Goal: Task Accomplishment & Management: Complete application form

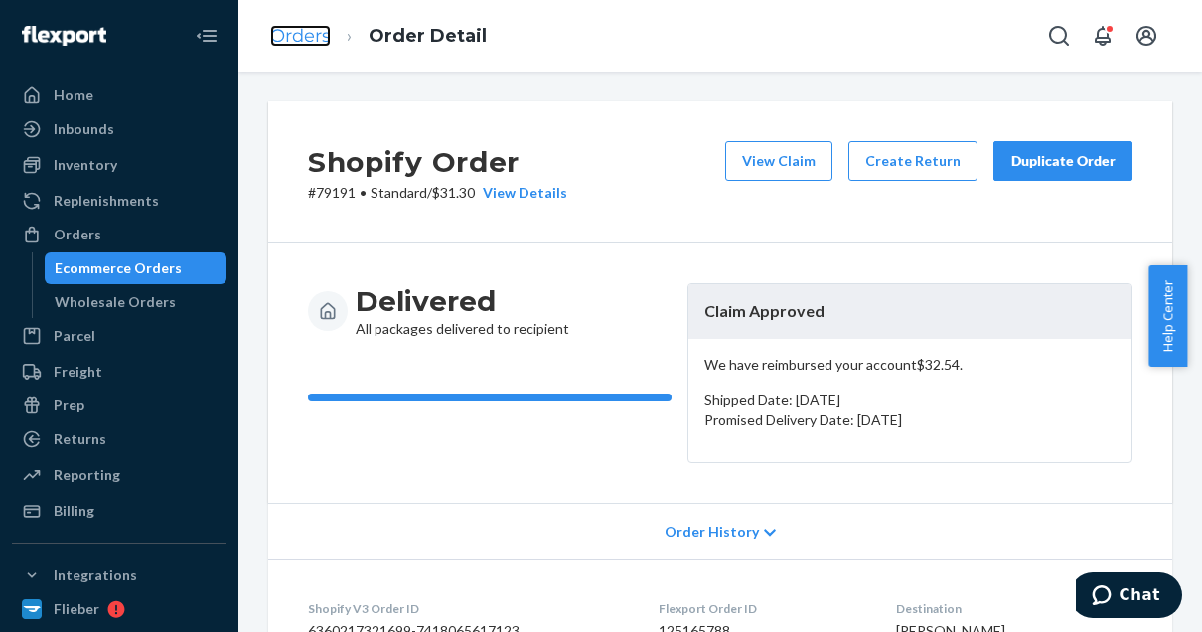
click at [278, 31] on link "Orders" at bounding box center [300, 36] width 61 height 22
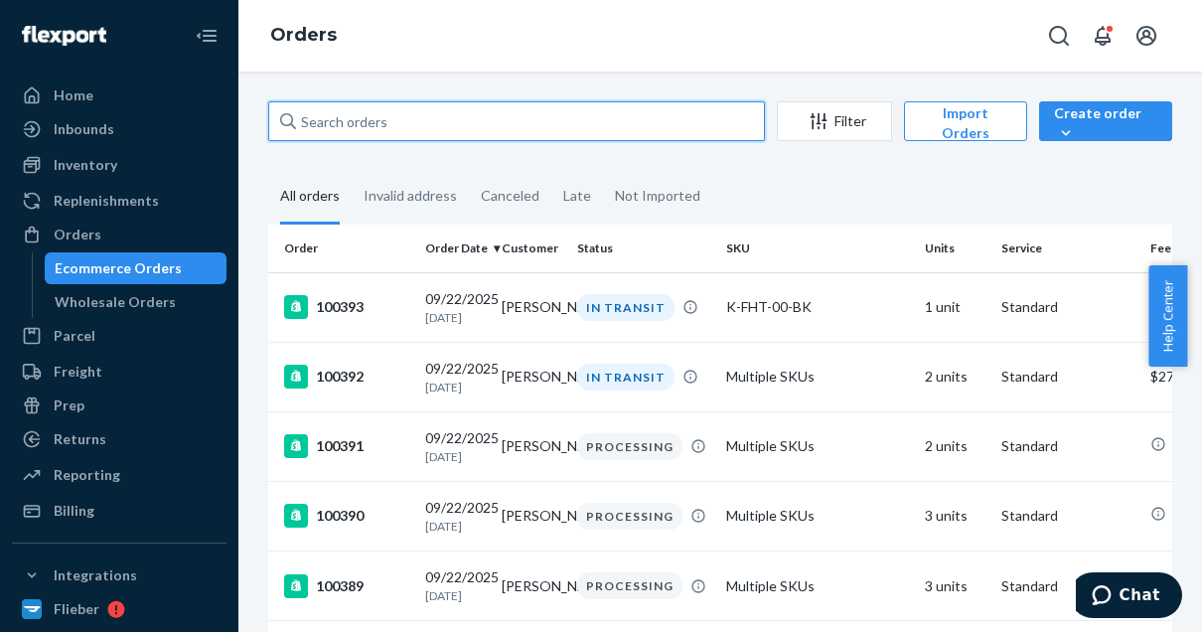
click at [382, 116] on input "text" at bounding box center [516, 121] width 497 height 40
paste input "100136"
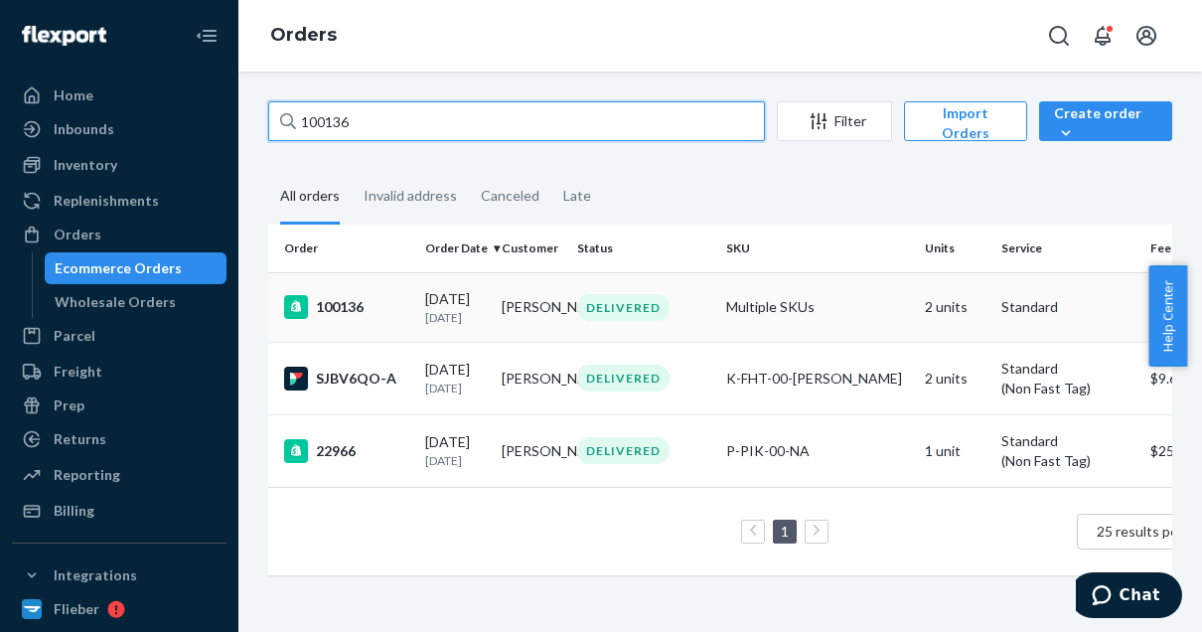
type input "100136"
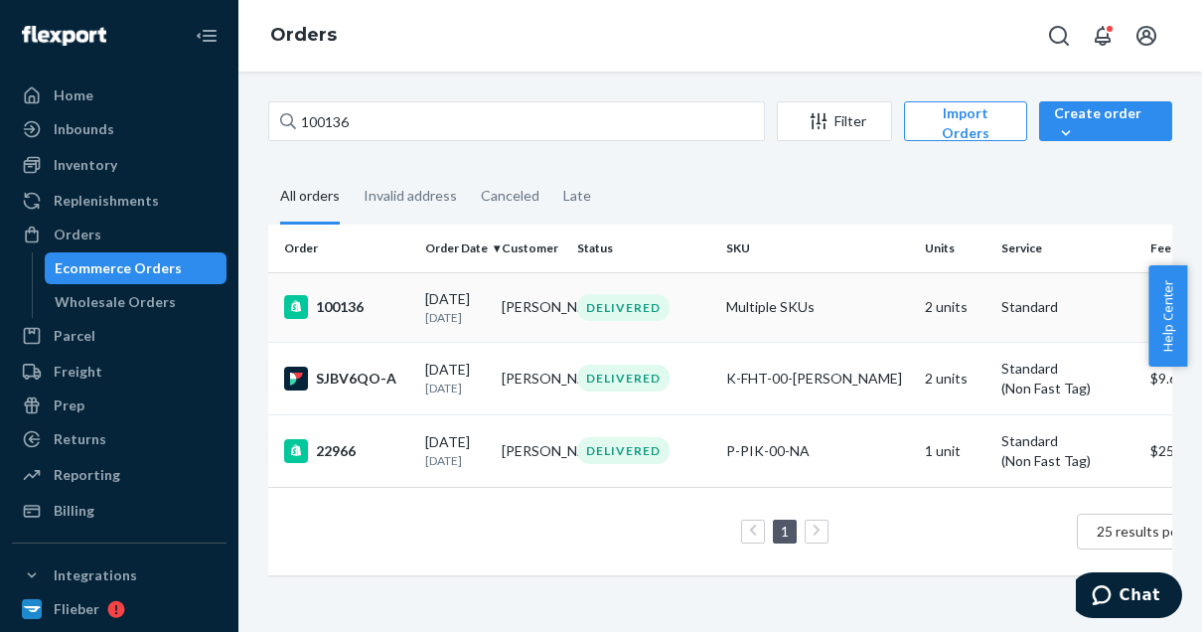
click at [361, 311] on div "100136" at bounding box center [346, 307] width 125 height 24
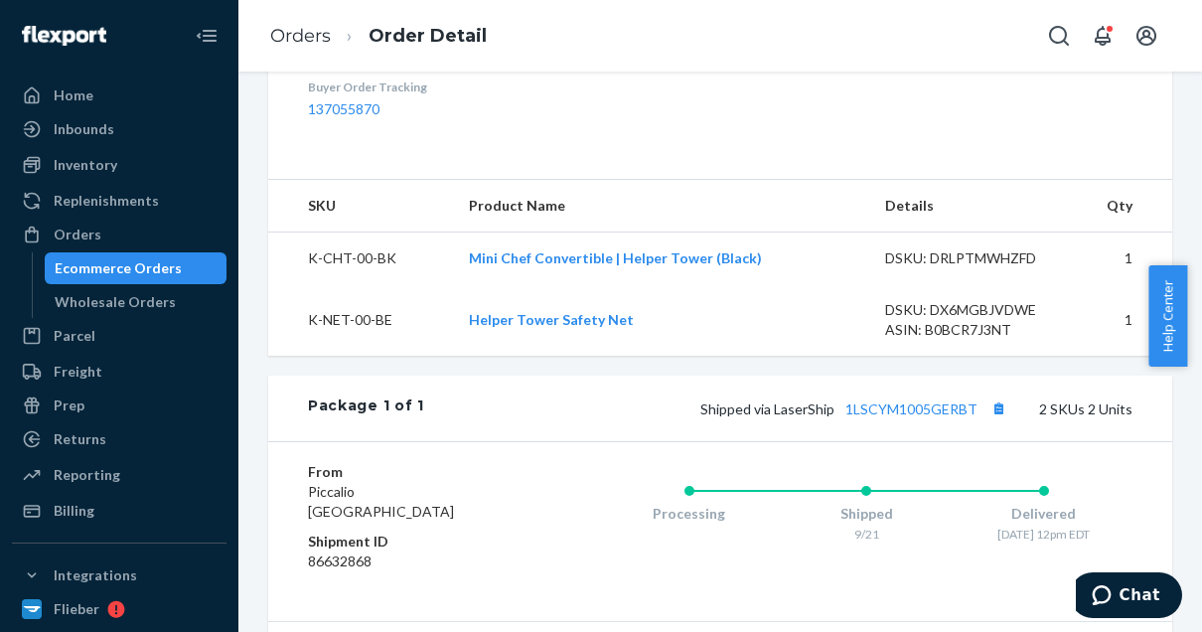
scroll to position [920, 0]
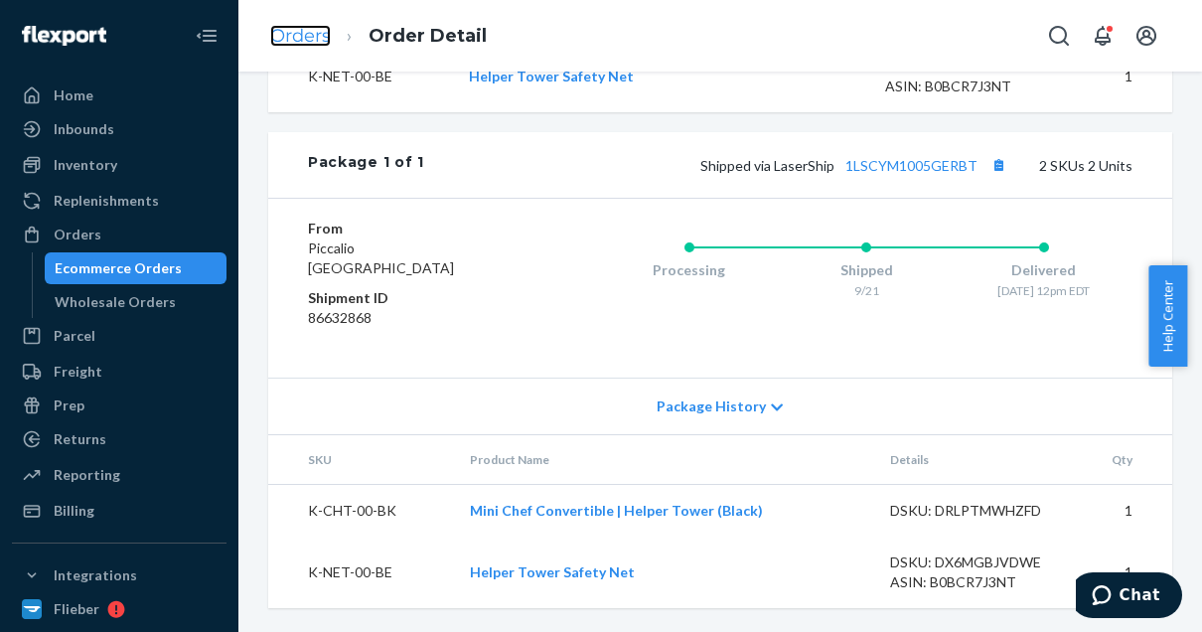
click at [288, 31] on link "Orders" at bounding box center [300, 36] width 61 height 22
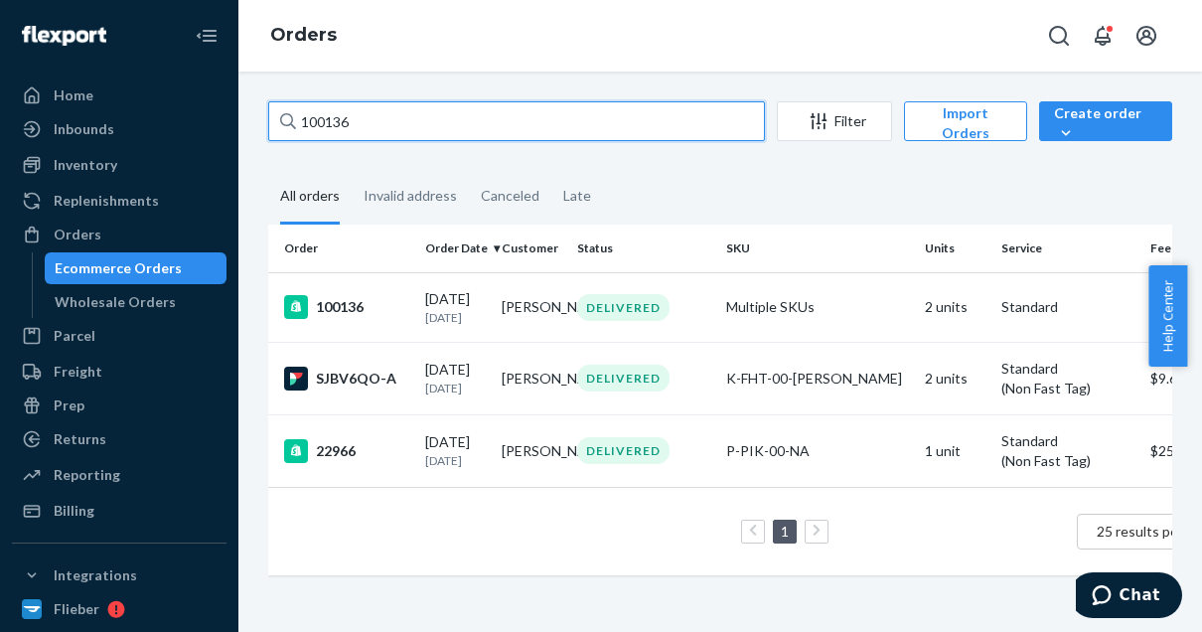
drag, startPoint x: 363, startPoint y: 113, endPoint x: 260, endPoint y: 108, distance: 102.4
click at [260, 108] on div "100136 Filter Import Orders Create order Ecommerce order Removal order All orde…" at bounding box center [720, 348] width 934 height 494
paste input "[STREET_ADDRESS]"
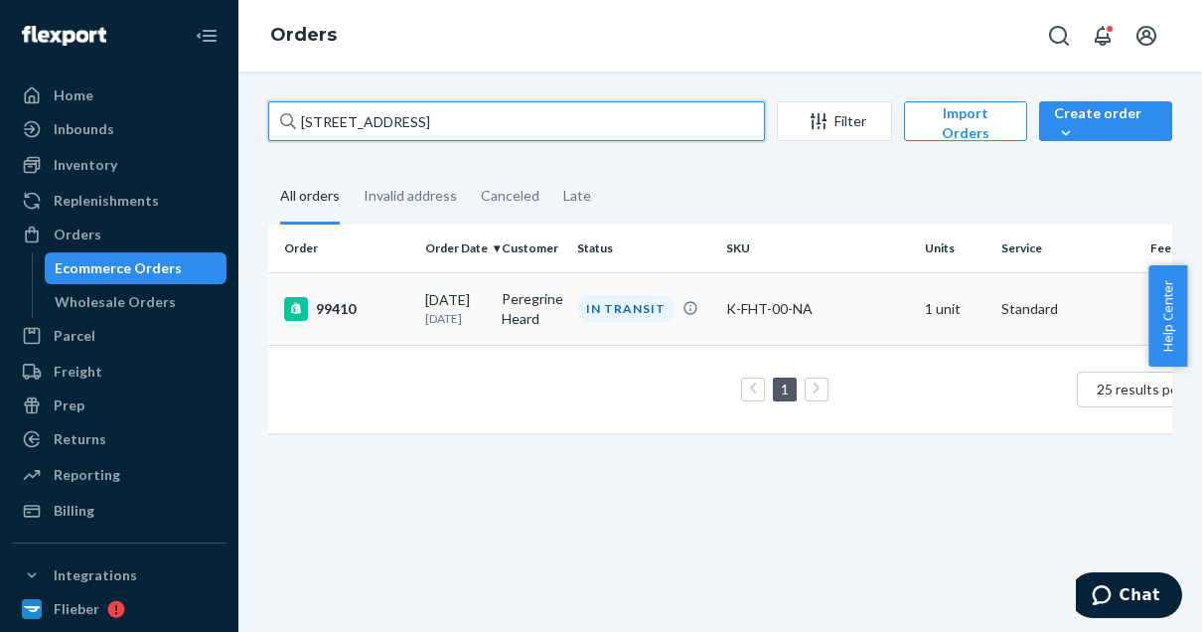
type input "[STREET_ADDRESS]"
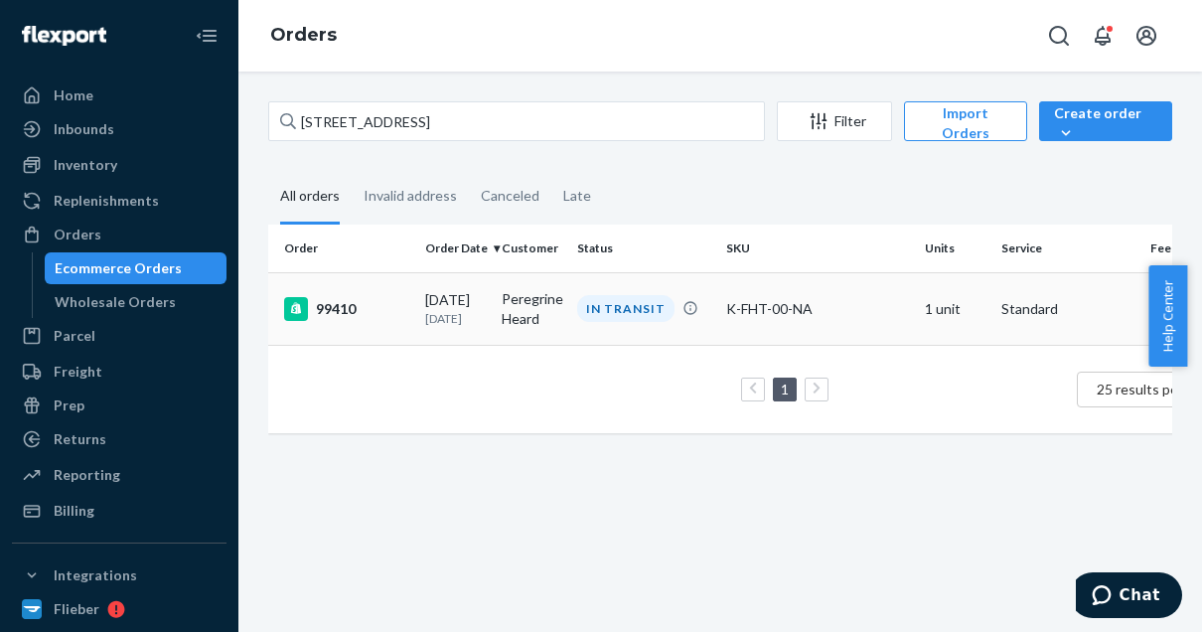
click at [370, 321] on div "99410" at bounding box center [346, 309] width 125 height 24
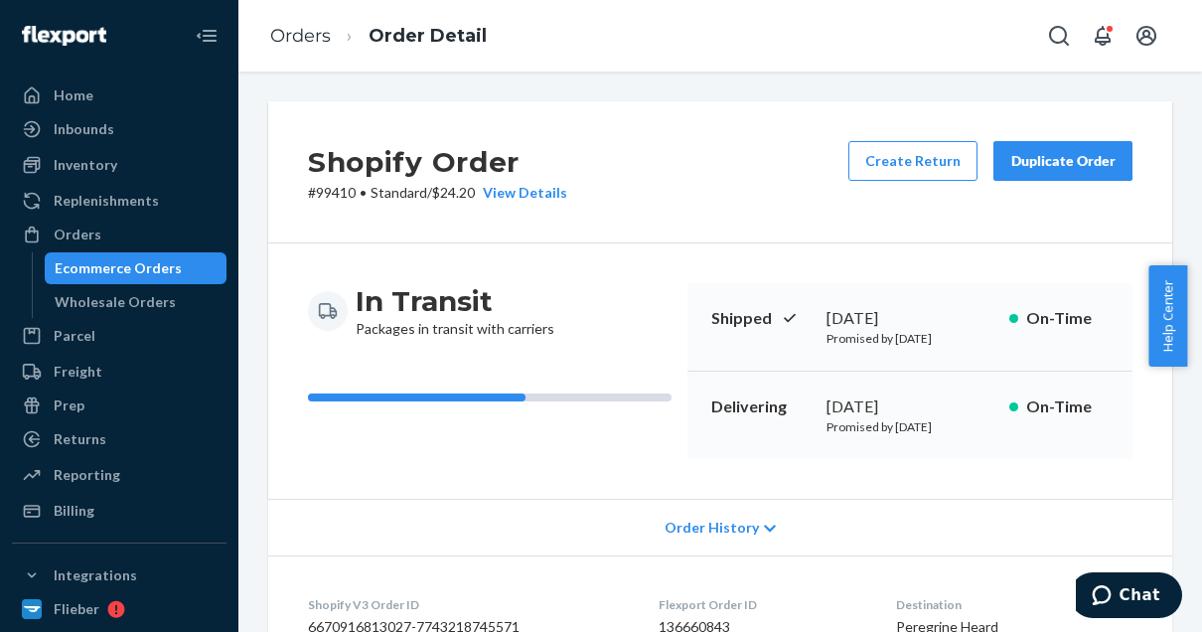
click at [995, 228] on div "Shopify Order # 99410 • Standard / $24.20 View Details Create Return Duplicate …" at bounding box center [720, 172] width 904 height 142
click at [294, 38] on link "Orders" at bounding box center [300, 36] width 61 height 22
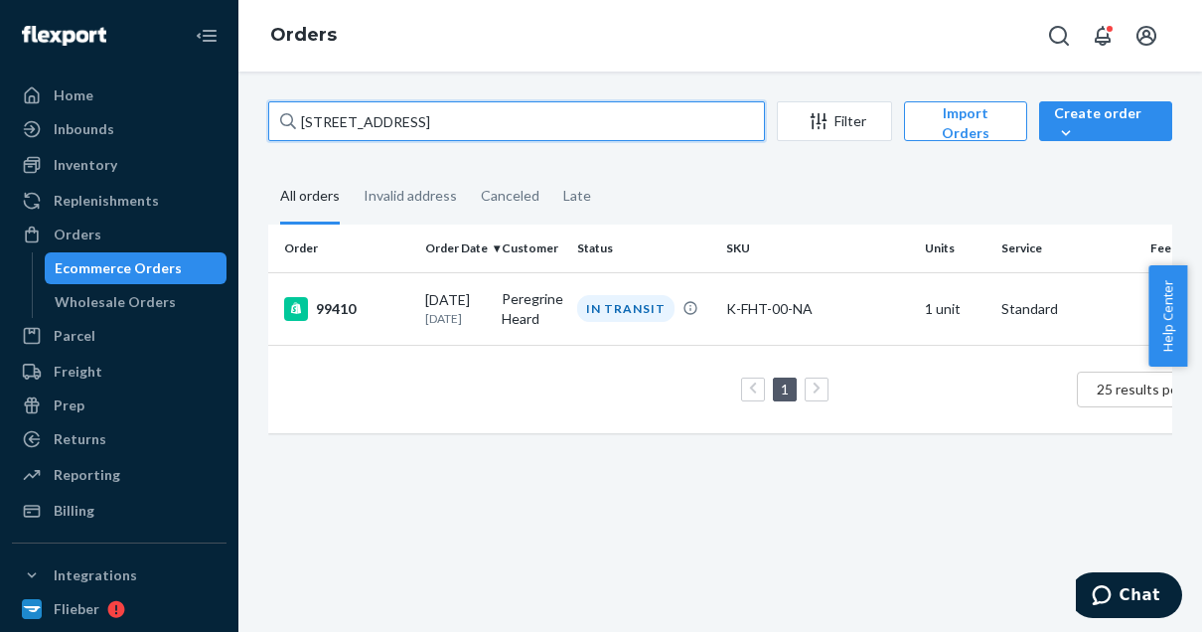
drag, startPoint x: 410, startPoint y: 124, endPoint x: 259, endPoint y: 108, distance: 151.8
click at [259, 108] on div "225 Lincoln Pl Filter Import Orders Create order Ecommerce order Removal order …" at bounding box center [720, 277] width 934 height 352
paste input "95607"
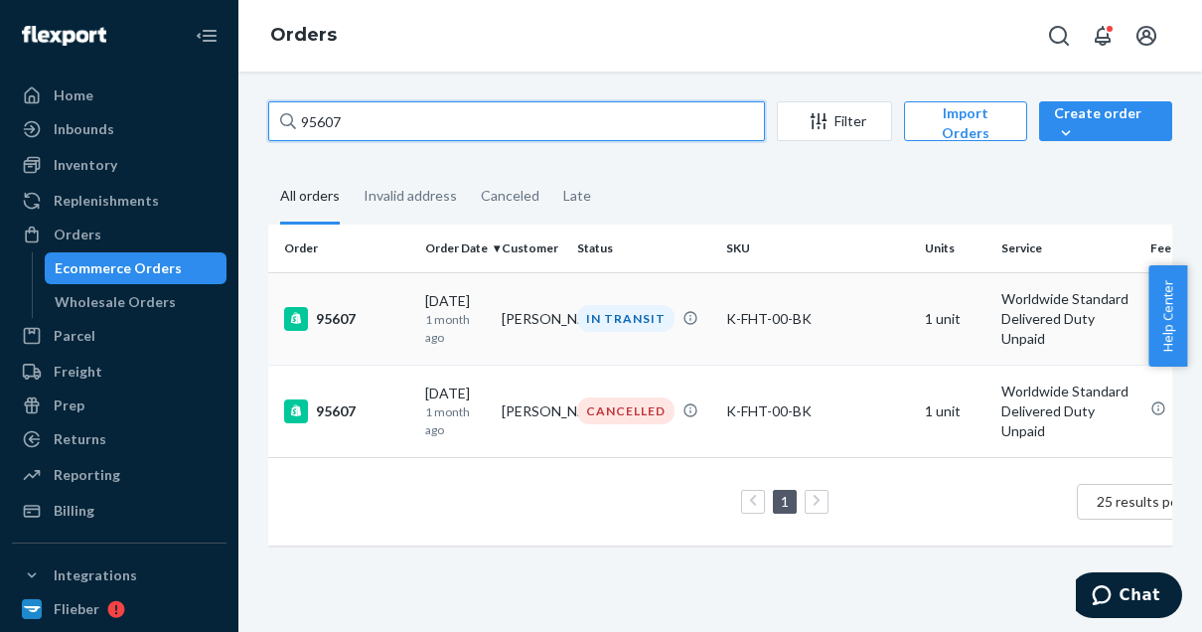
type input "95607"
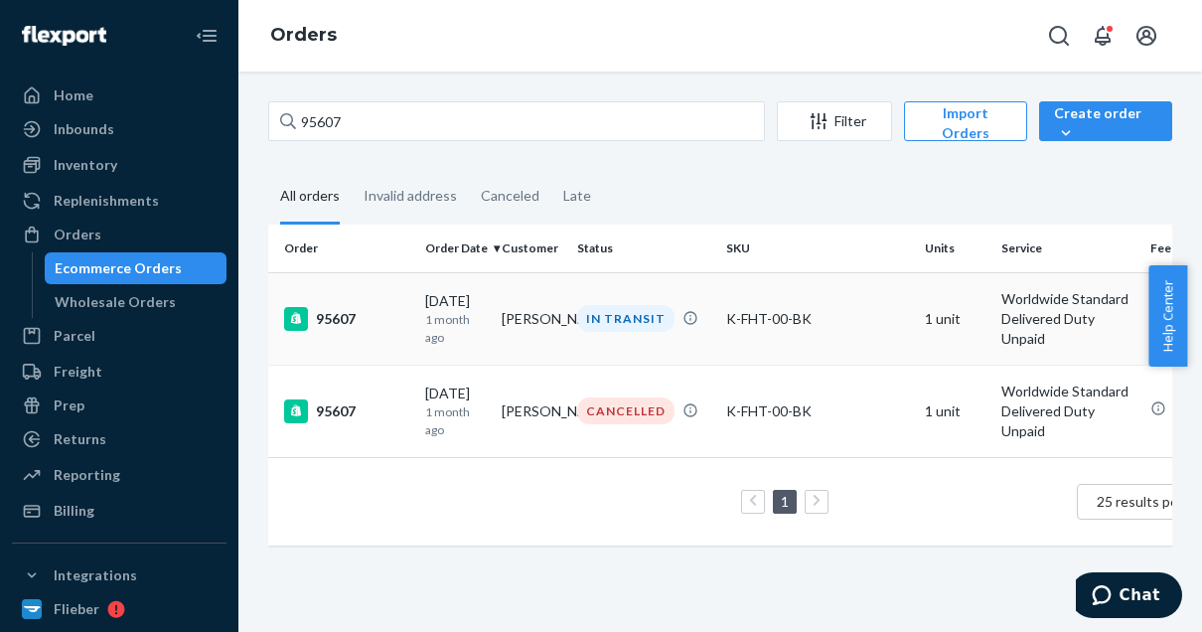
click at [351, 311] on div "95607" at bounding box center [346, 319] width 125 height 24
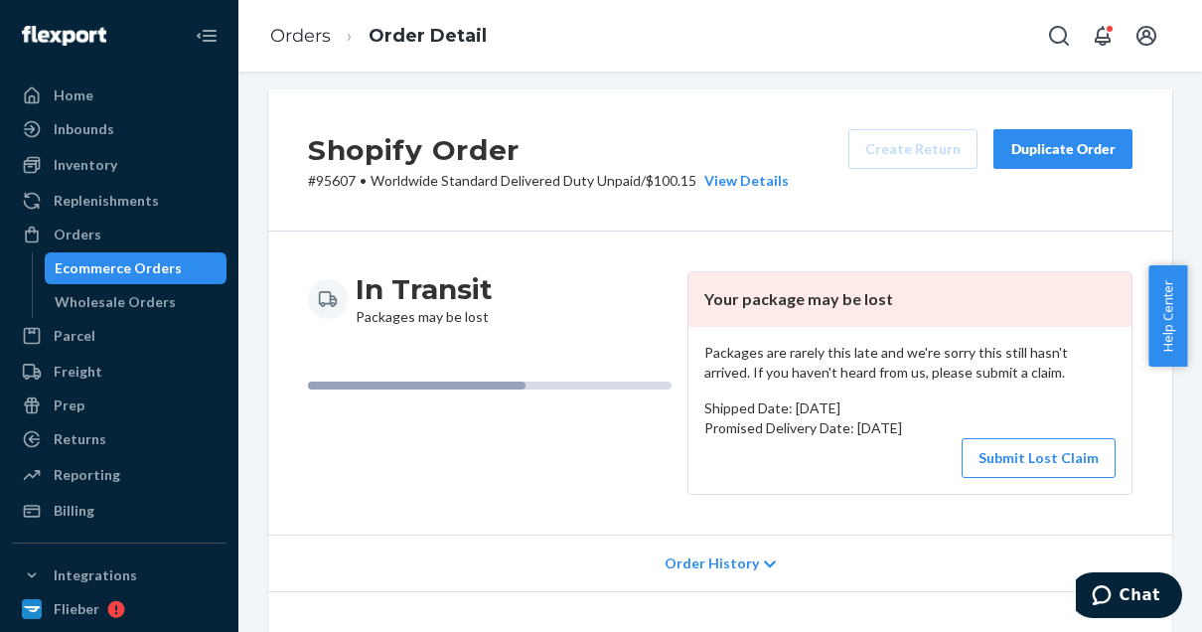
scroll to position [19, 0]
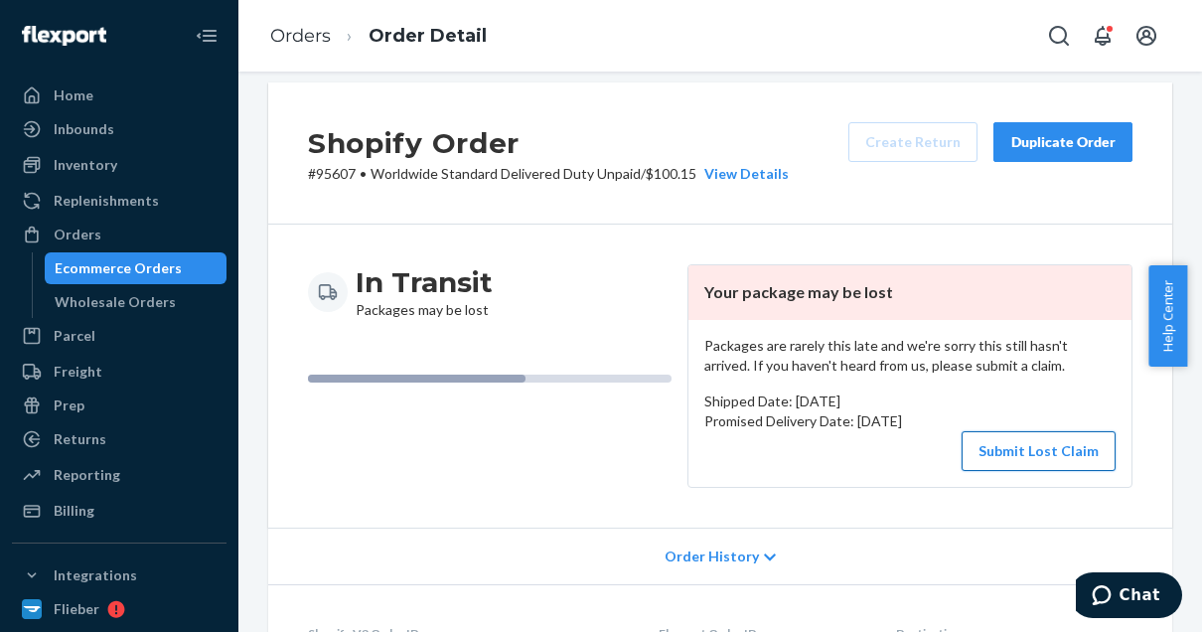
click at [1066, 449] on button "Submit Lost Claim" at bounding box center [1038, 451] width 154 height 40
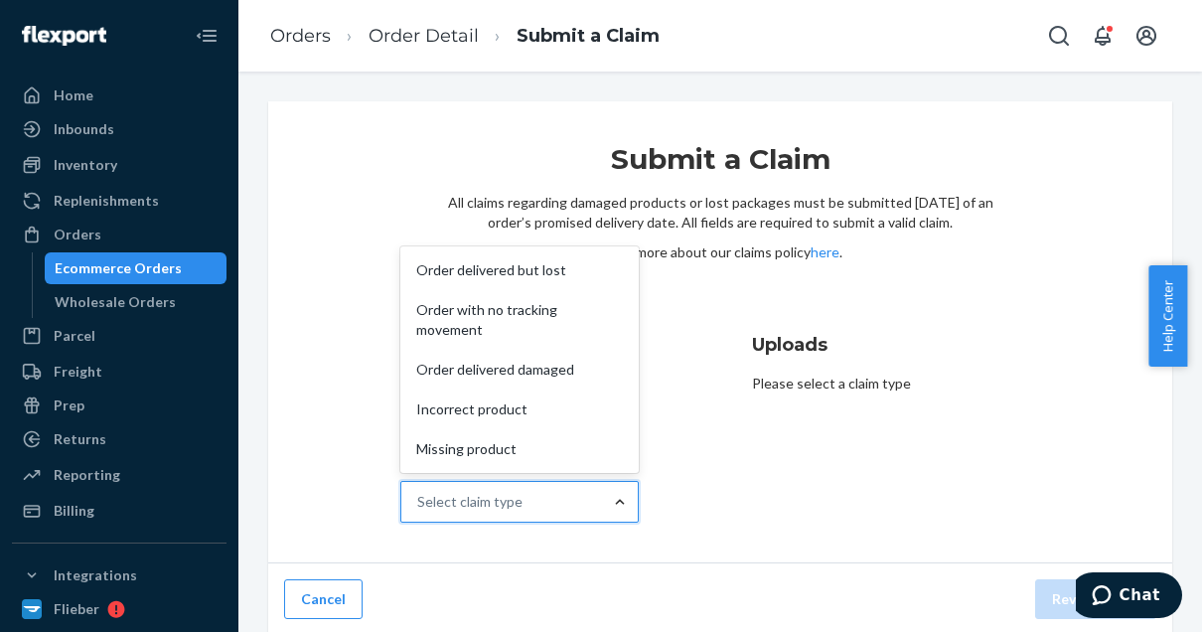
click at [602, 497] on div at bounding box center [620, 502] width 36 height 20
click at [419, 497] on input "Why are you submitting a claim? option Order delivered but lost focused, 1 of 5…" at bounding box center [418, 502] width 2 height 20
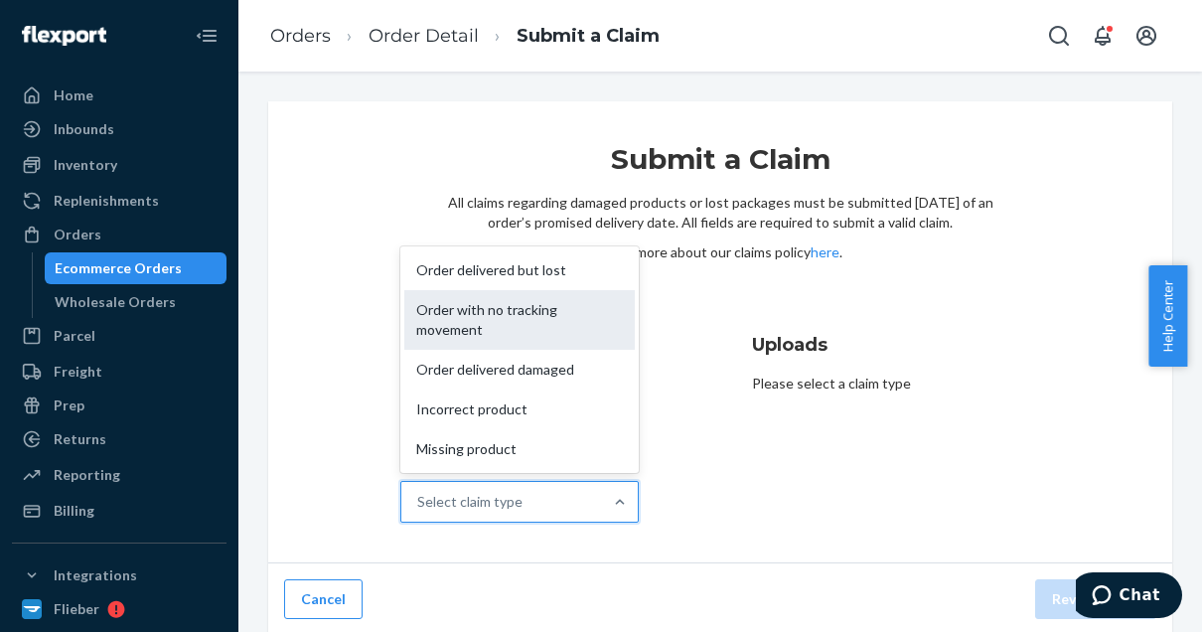
click at [511, 311] on div "Order with no tracking movement" at bounding box center [519, 320] width 230 height 60
click at [419, 492] on input "Why are you submitting a claim? option Order with no tracking movement focused,…" at bounding box center [418, 502] width 2 height 20
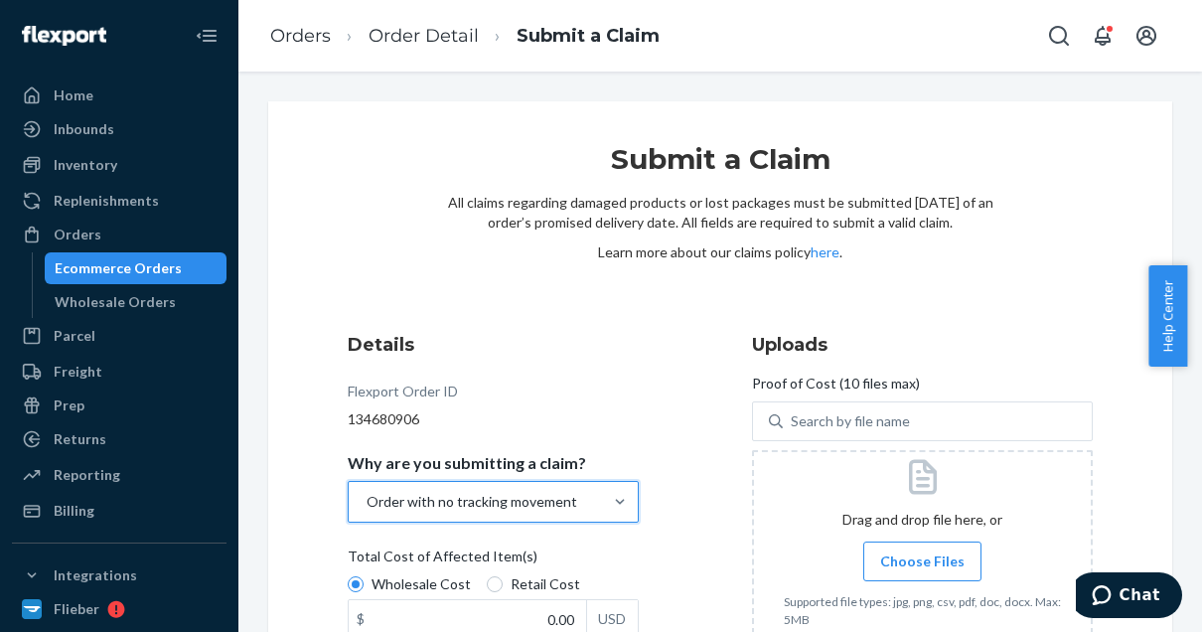
scroll to position [165, 0]
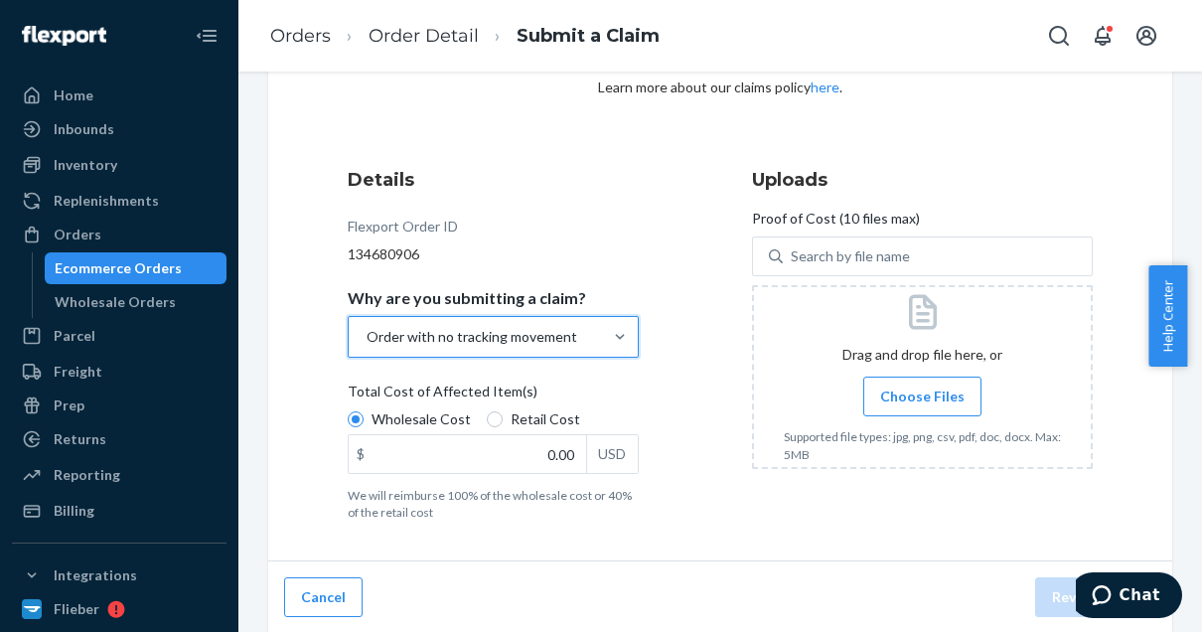
click at [922, 386] on input "Choose Files" at bounding box center [922, 396] width 1 height 22
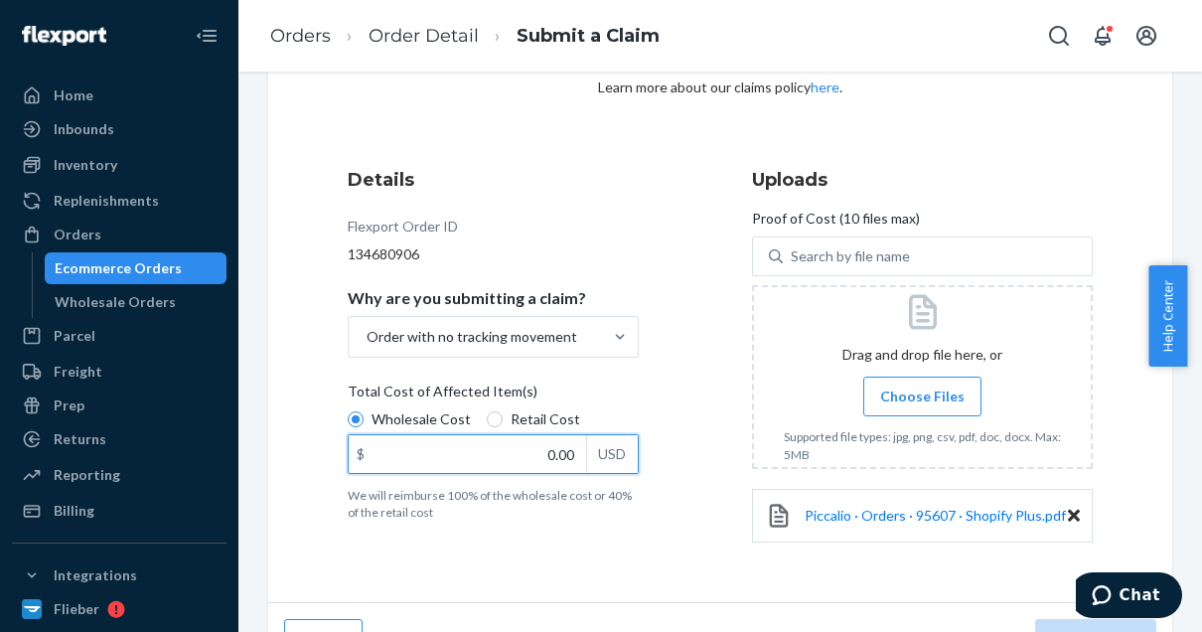
click at [532, 451] on input "0.00" at bounding box center [467, 454] width 237 height 38
type input "239.00"
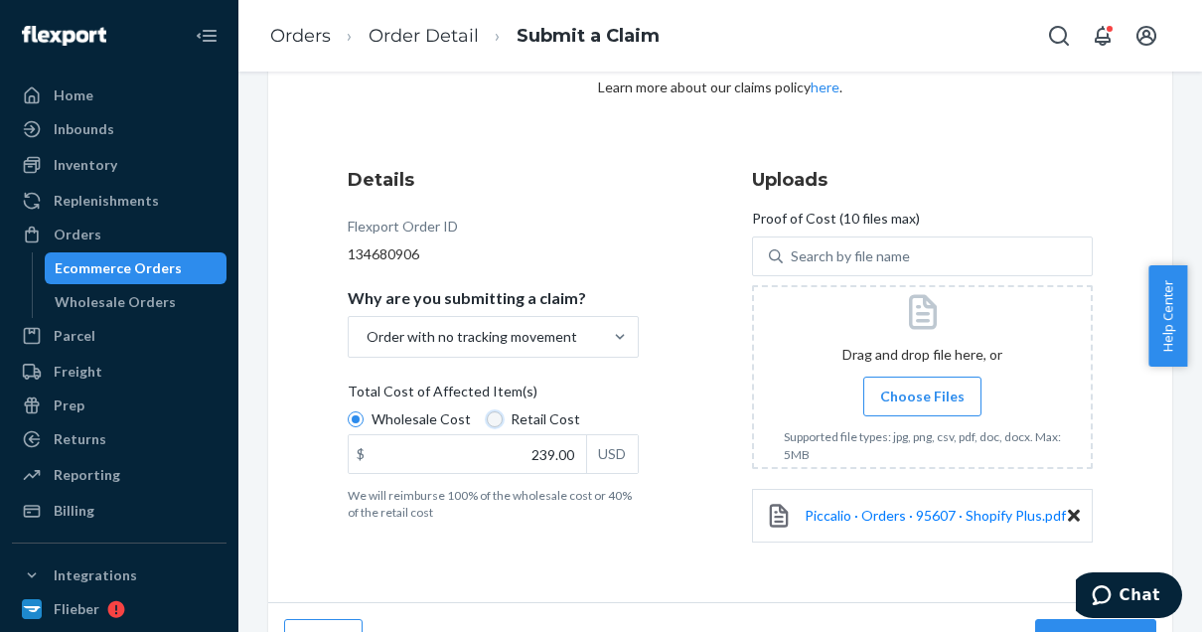
click at [492, 418] on input "Retail Cost" at bounding box center [495, 419] width 16 height 16
radio input "true"
radio input "false"
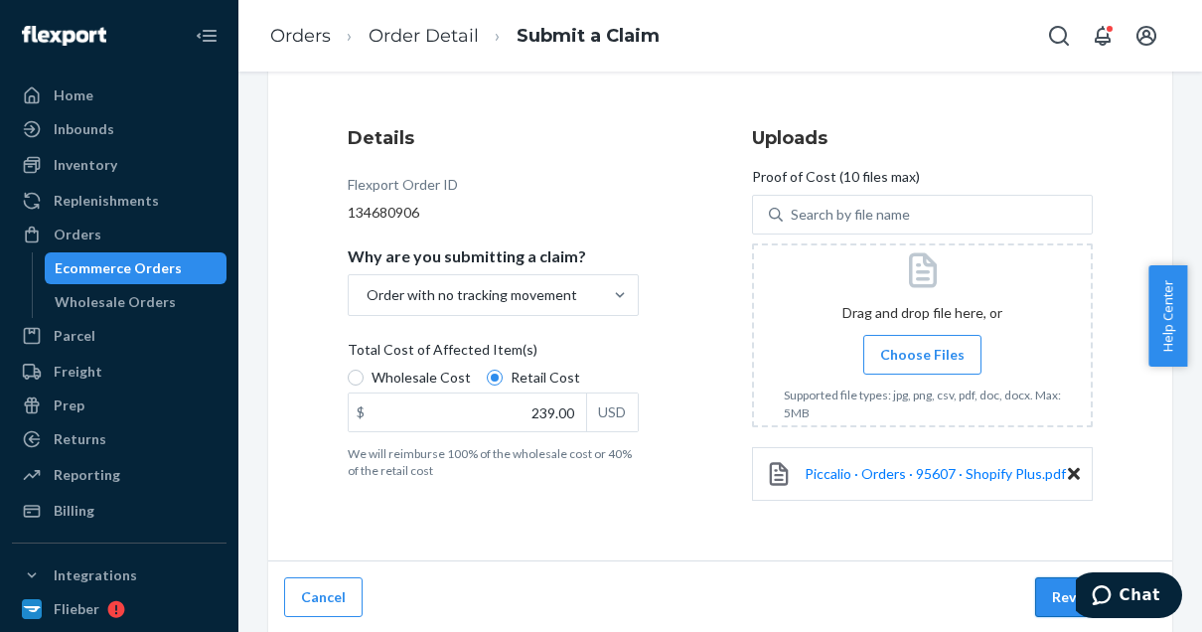
click at [1044, 591] on button "Review Claim" at bounding box center [1095, 597] width 121 height 40
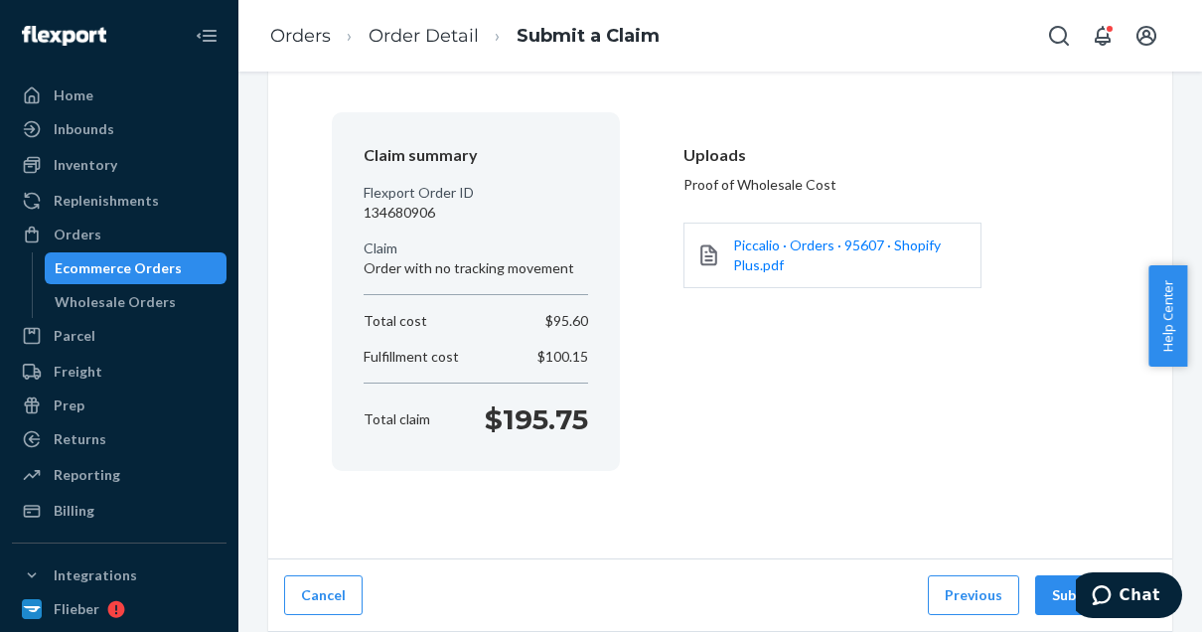
scroll to position [126, 0]
click at [1062, 603] on button "Submit Claim" at bounding box center [1095, 597] width 121 height 40
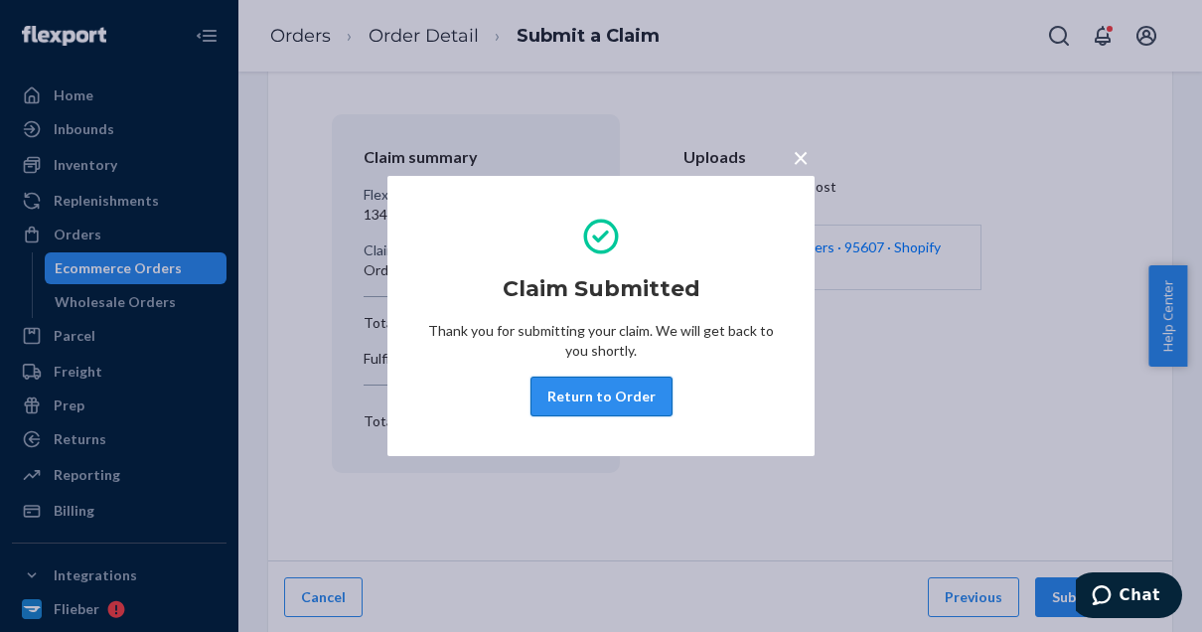
click at [594, 394] on button "Return to Order" at bounding box center [601, 396] width 142 height 40
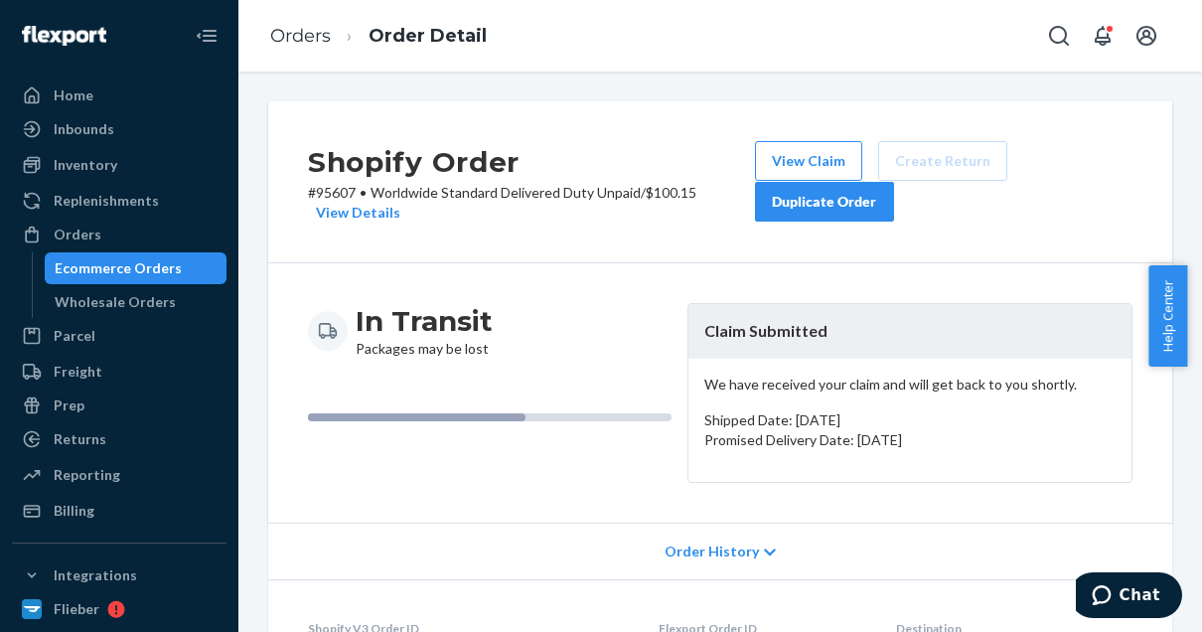
scroll to position [1, 0]
click at [305, 36] on link "Orders" at bounding box center [300, 36] width 61 height 22
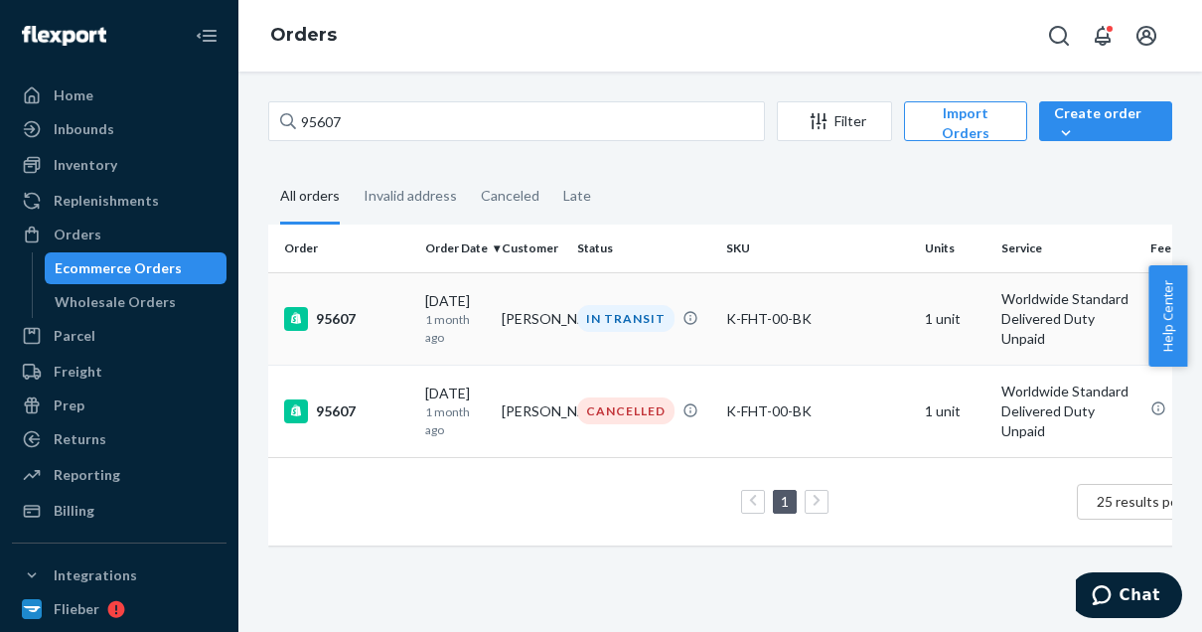
click at [409, 322] on td "95607" at bounding box center [342, 318] width 149 height 92
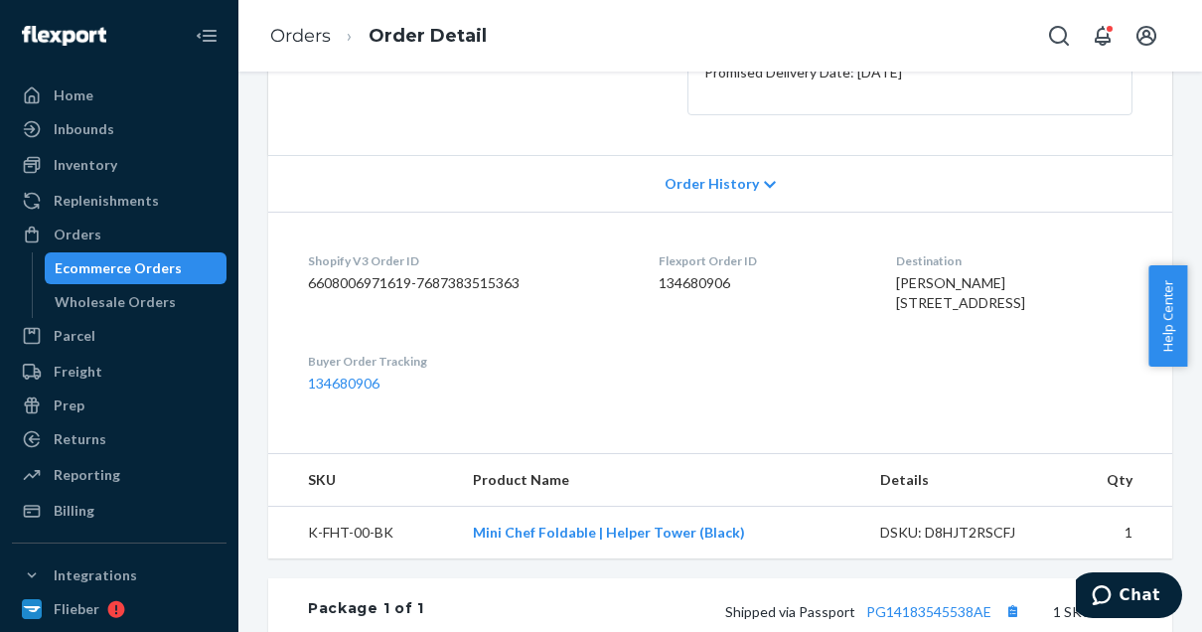
scroll to position [798, 0]
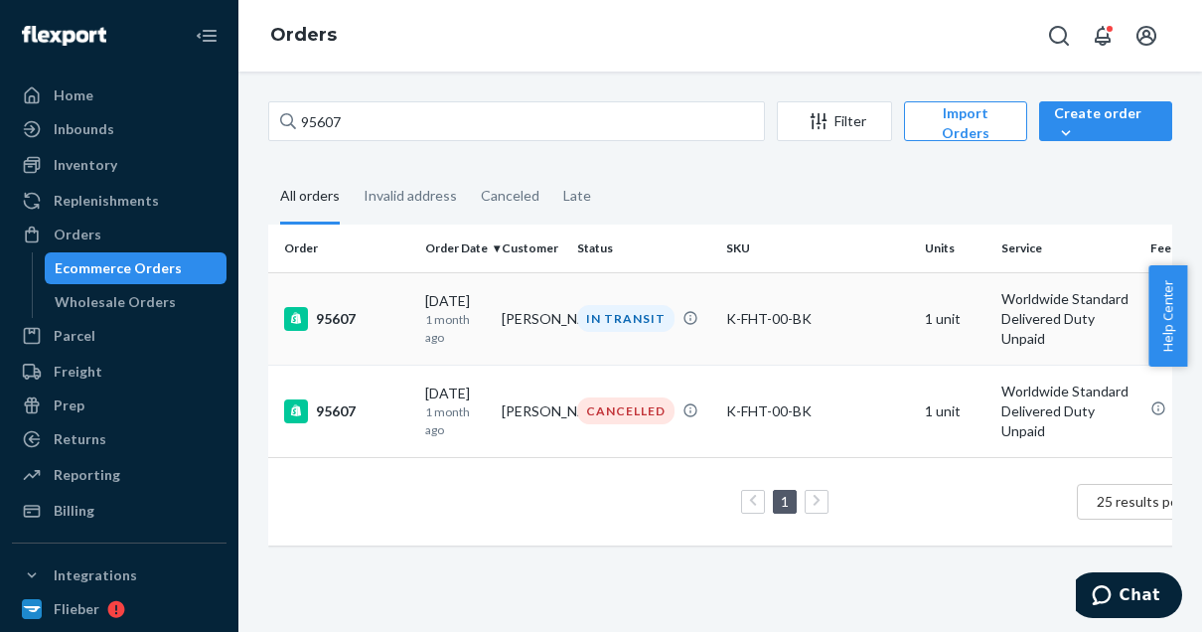
click at [385, 307] on div "95607" at bounding box center [346, 319] width 125 height 24
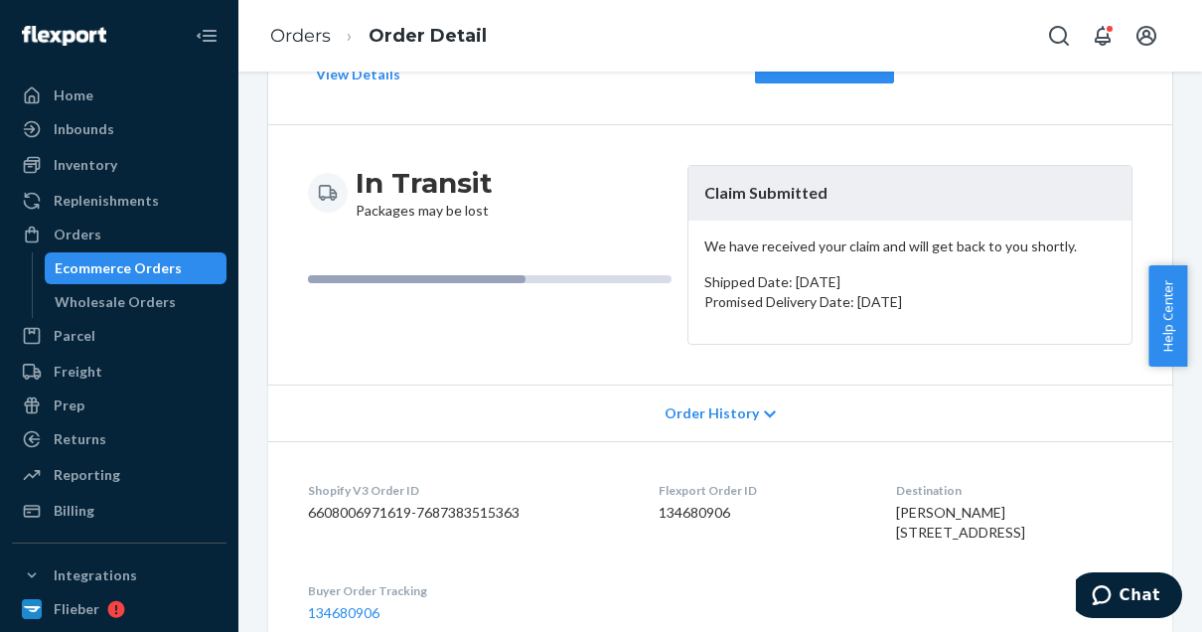
scroll to position [137, 0]
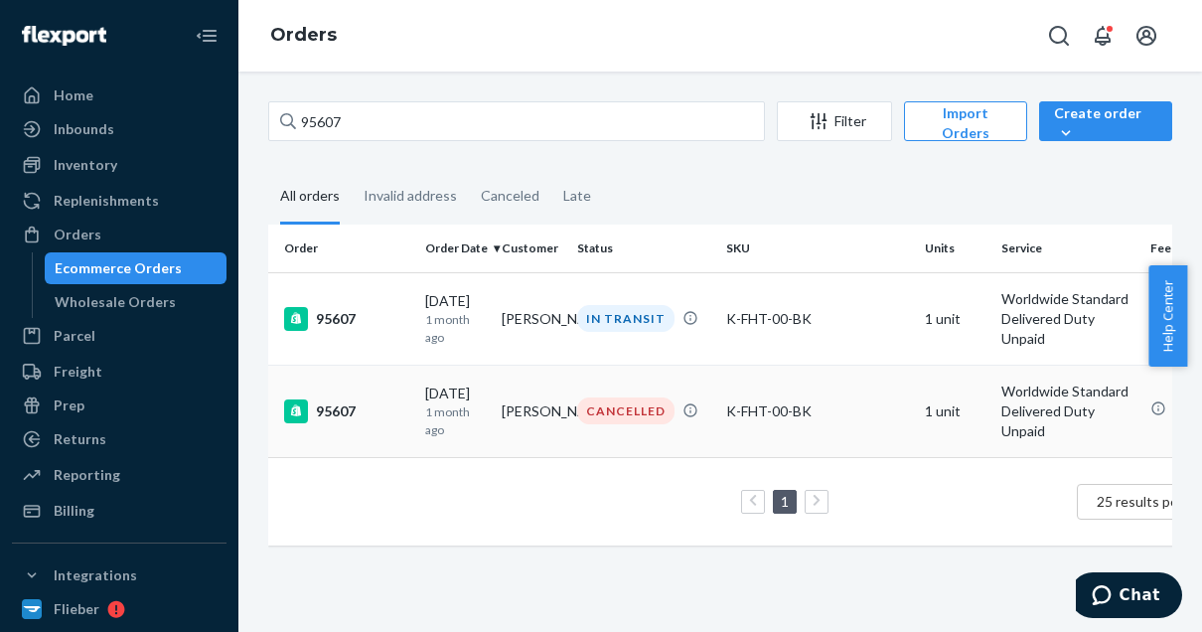
click at [369, 405] on div "95607" at bounding box center [346, 411] width 125 height 24
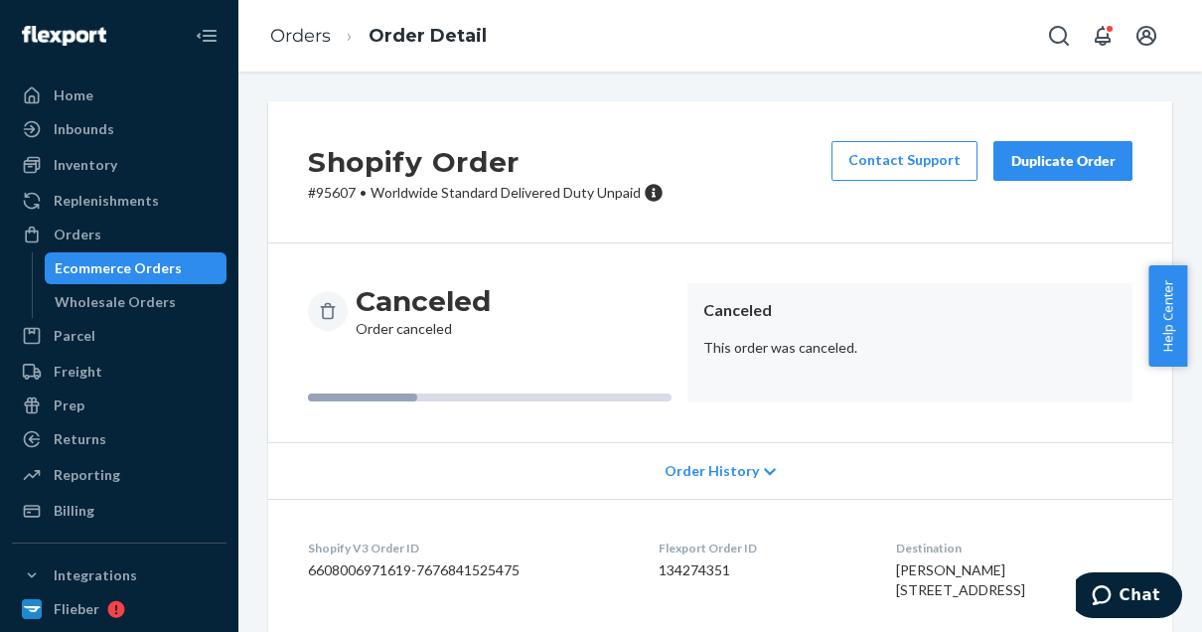
scroll to position [9, 0]
